Goal: Task Accomplishment & Management: Manage account settings

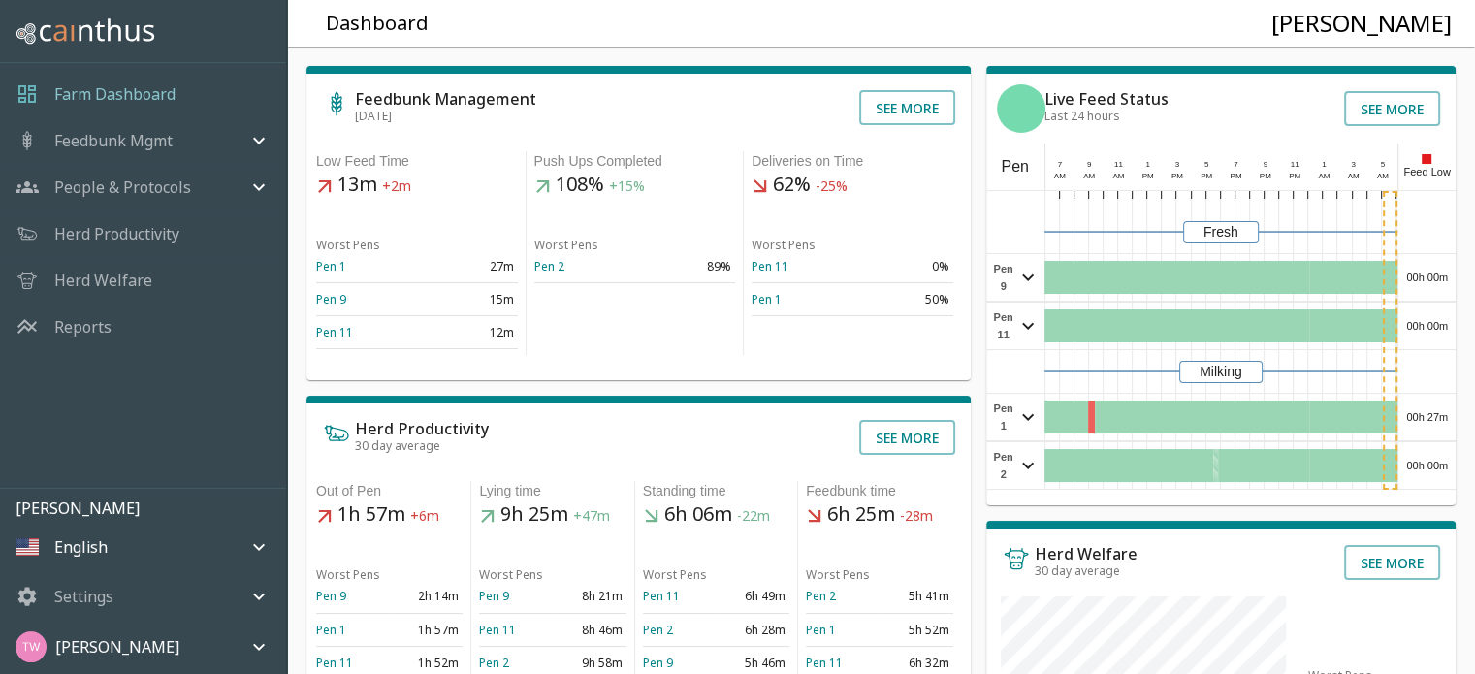
click at [138, 197] on p "People & Protocols" at bounding box center [122, 187] width 137 height 23
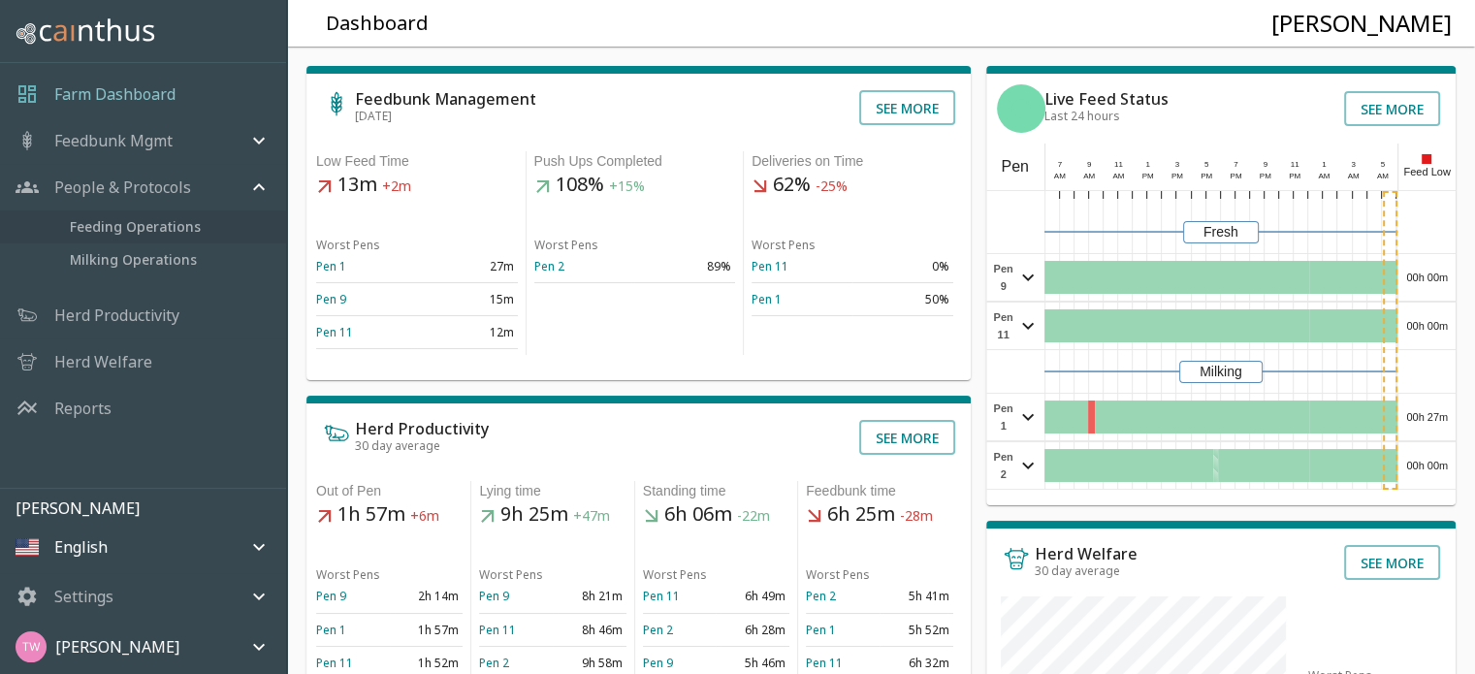
click at [164, 220] on span "Feeding Operations" at bounding box center [170, 226] width 201 height 21
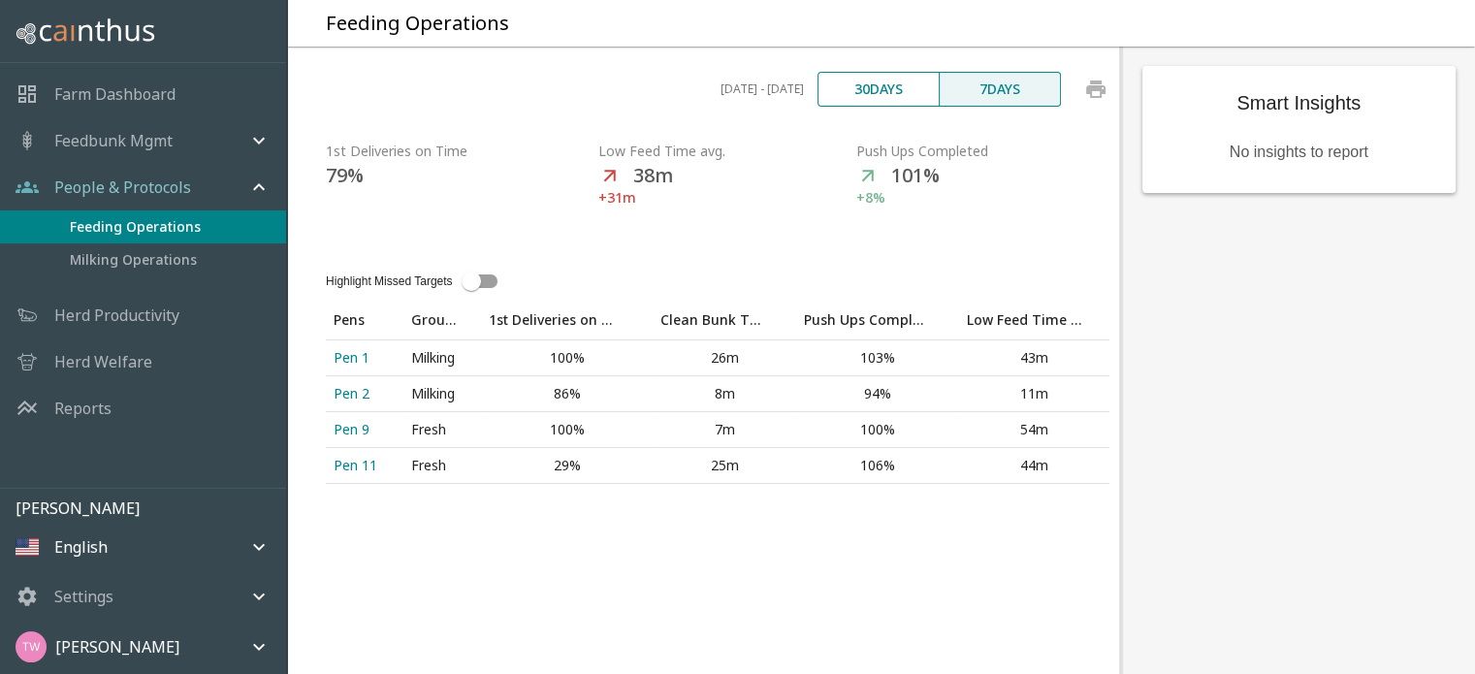
click at [103, 643] on p "[PERSON_NAME]" at bounding box center [117, 646] width 124 height 23
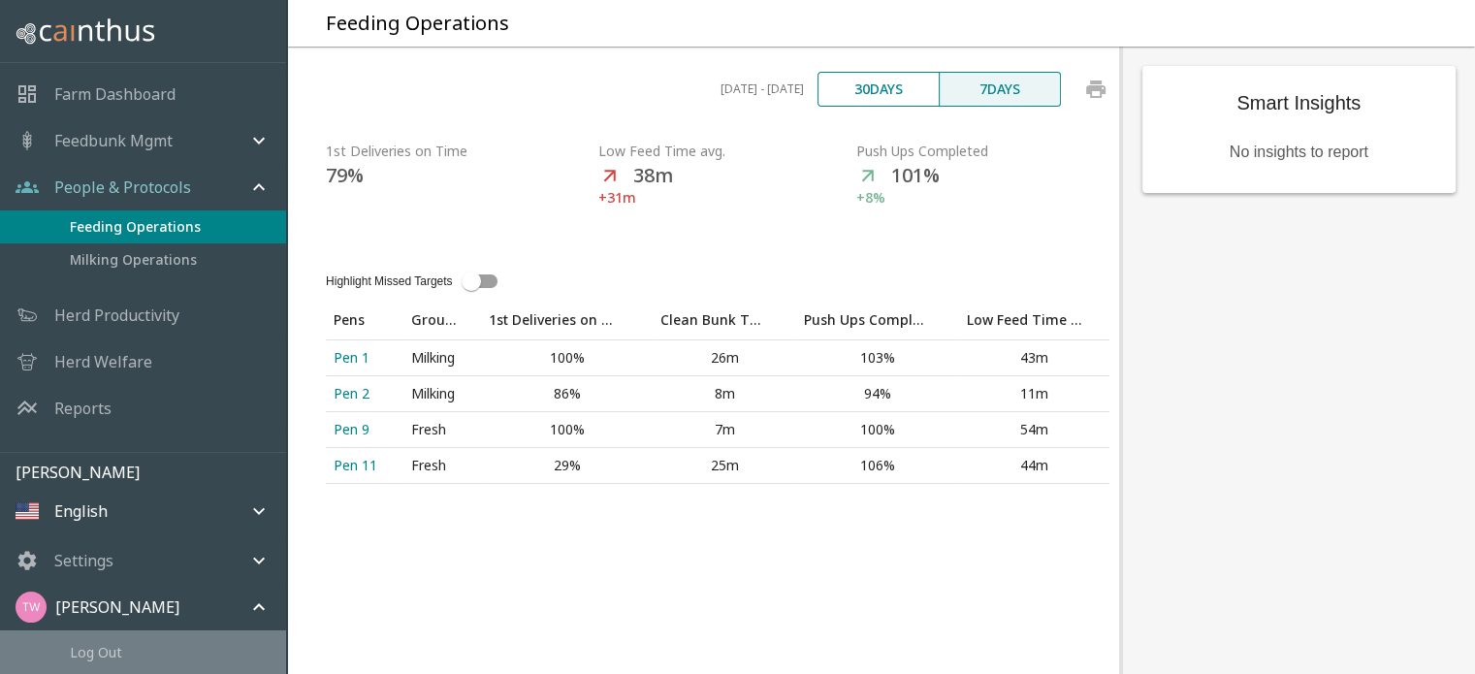
click at [112, 657] on span "Log Out" at bounding box center [170, 652] width 201 height 20
